Goal: Use online tool/utility: Utilize a website feature to perform a specific function

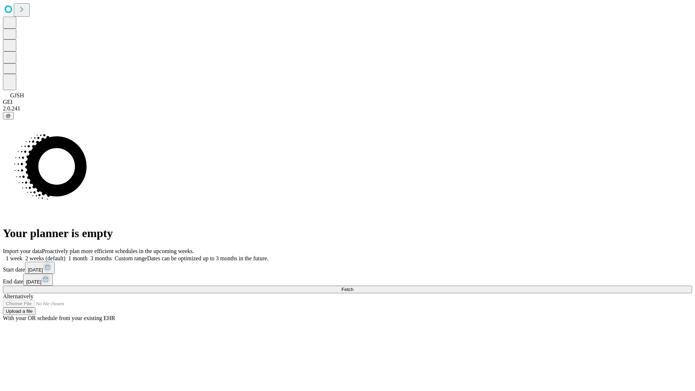
click at [353, 287] on span "Fetch" at bounding box center [347, 289] width 12 height 5
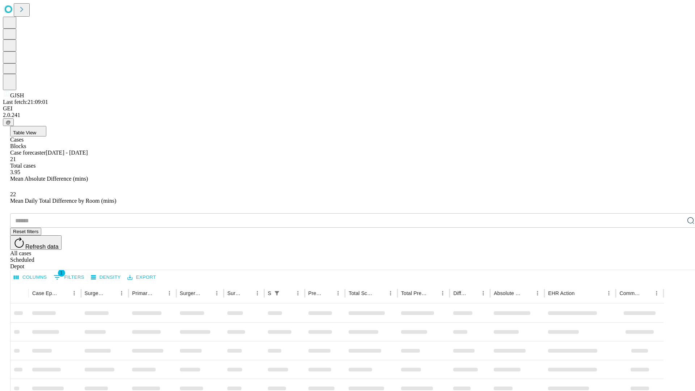
click at [36, 130] on span "Table View" at bounding box center [24, 132] width 23 height 5
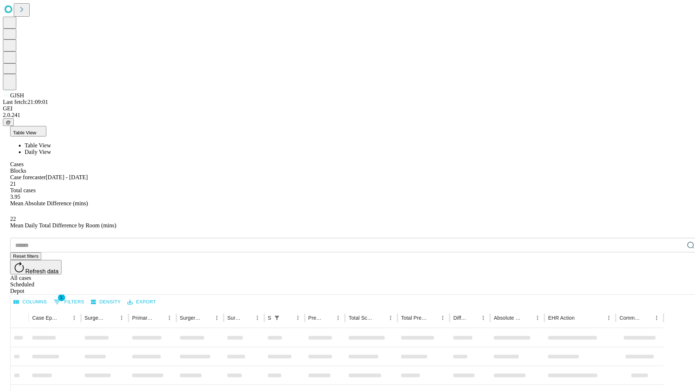
click at [51, 149] on span "Daily View" at bounding box center [38, 152] width 26 height 6
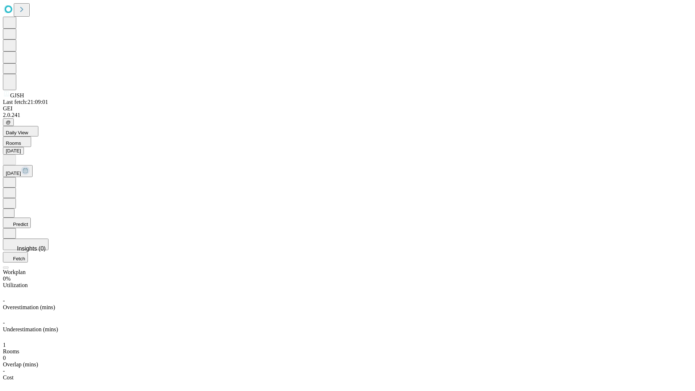
click at [31, 218] on button "Predict" at bounding box center [17, 223] width 28 height 11
